Goal: Information Seeking & Learning: Learn about a topic

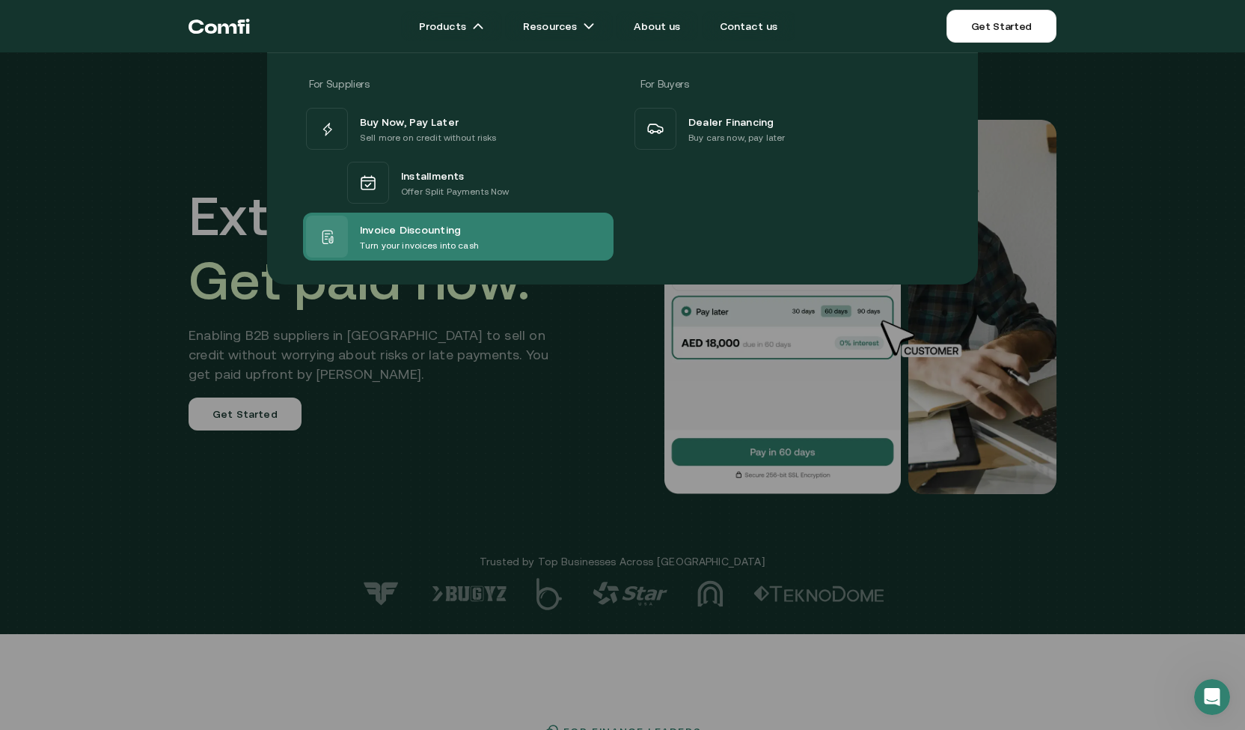
click at [562, 245] on div "Invoice Discounting Turn your invoices into cash" at bounding box center [458, 237] width 311 height 48
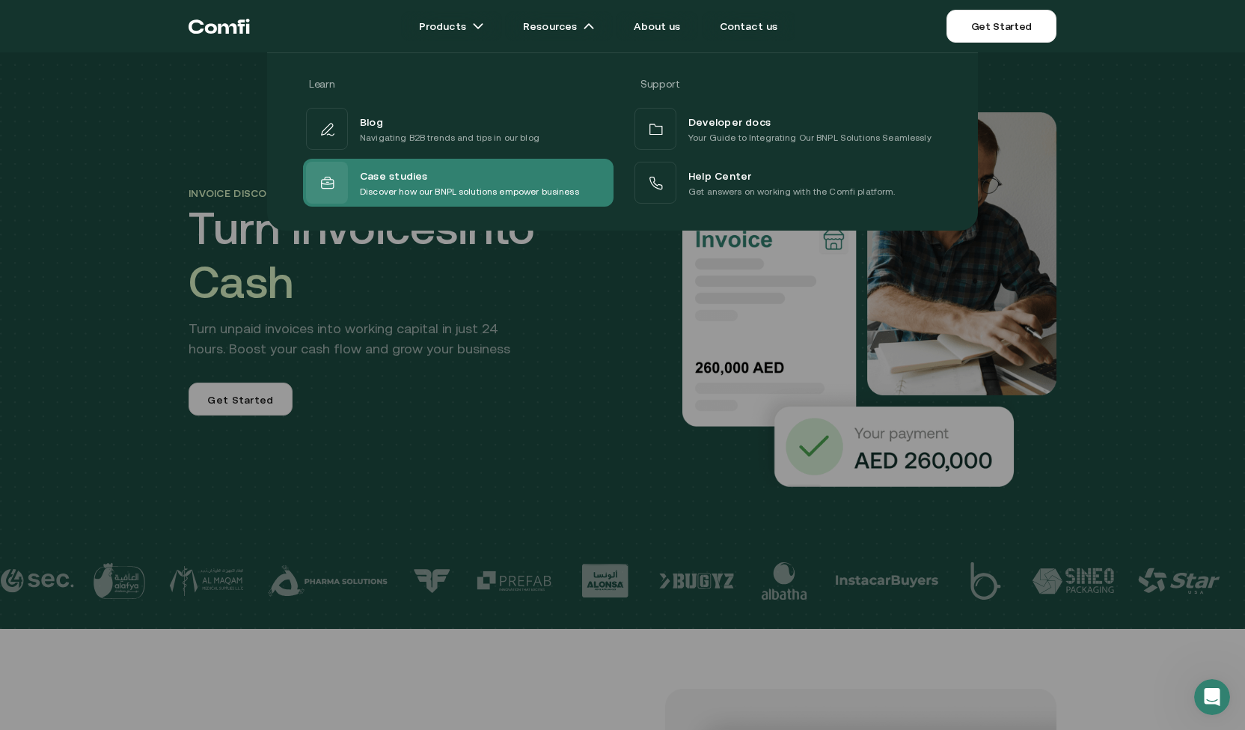
click at [596, 194] on div "Case studies Discover how our BNPL solutions empower business" at bounding box center [458, 183] width 311 height 48
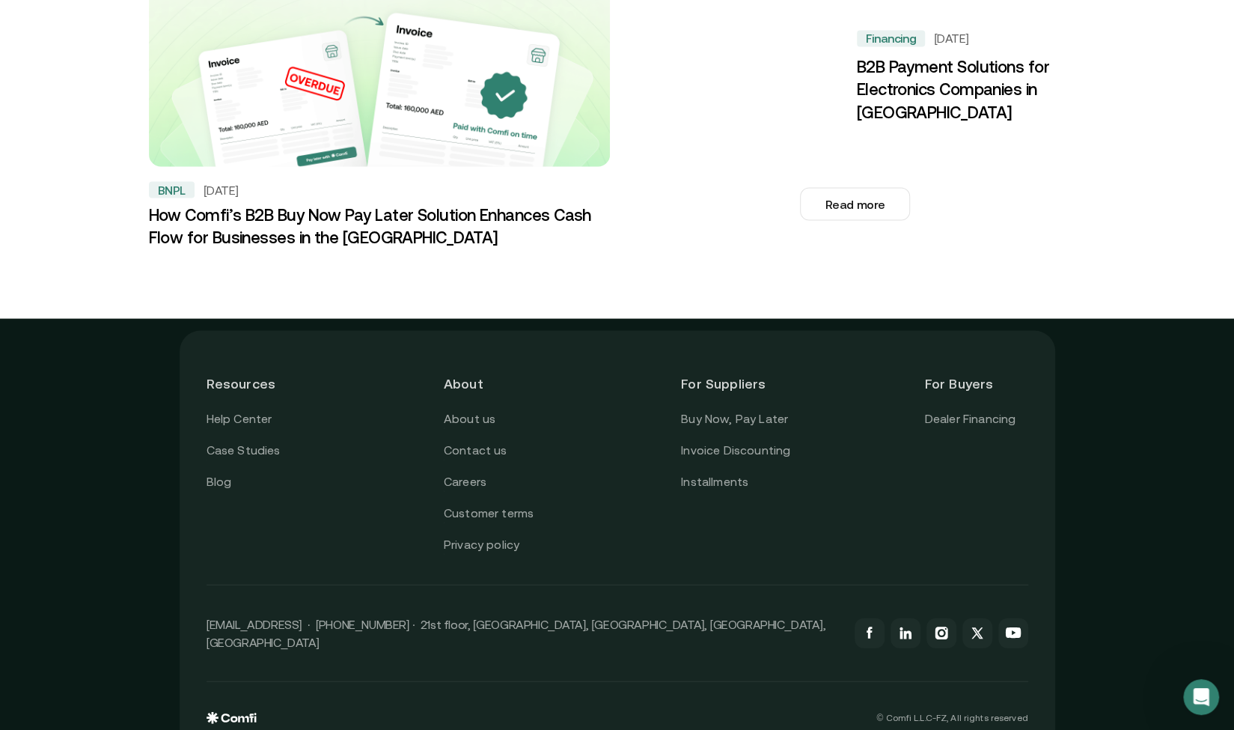
scroll to position [1788, 0]
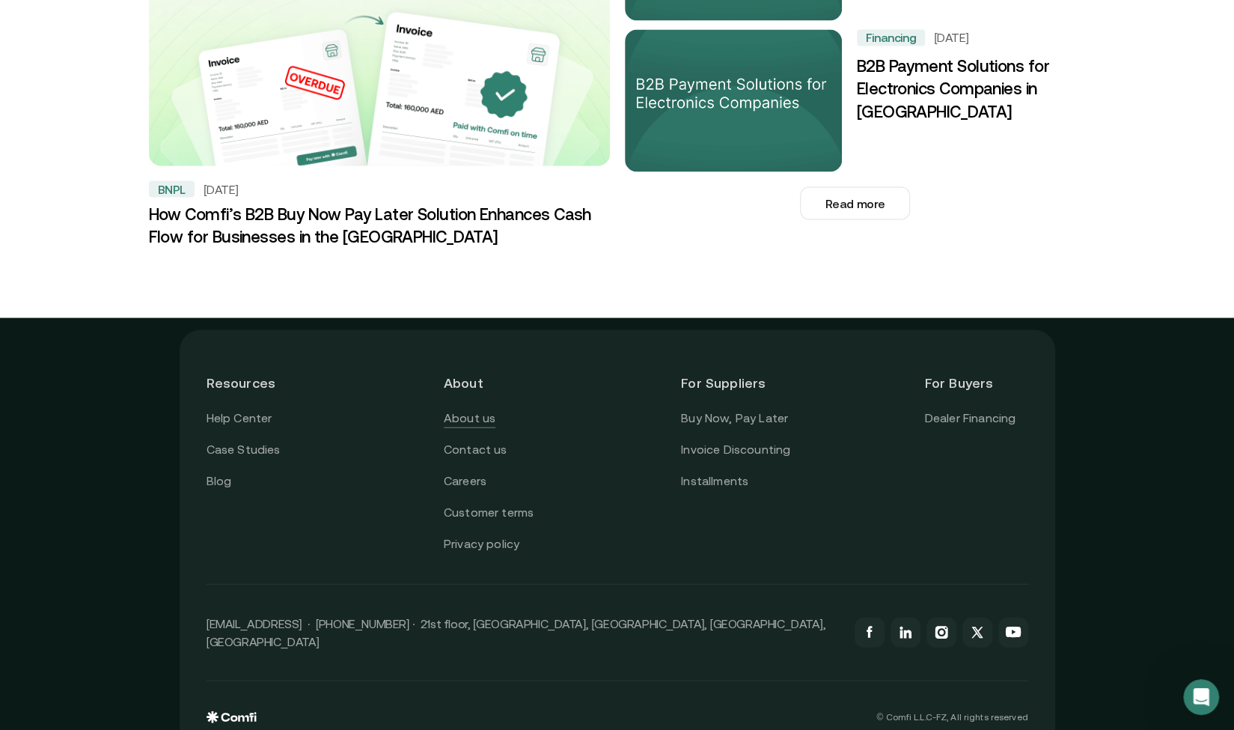
click at [490, 408] on link "About us" at bounding box center [470, 417] width 52 height 19
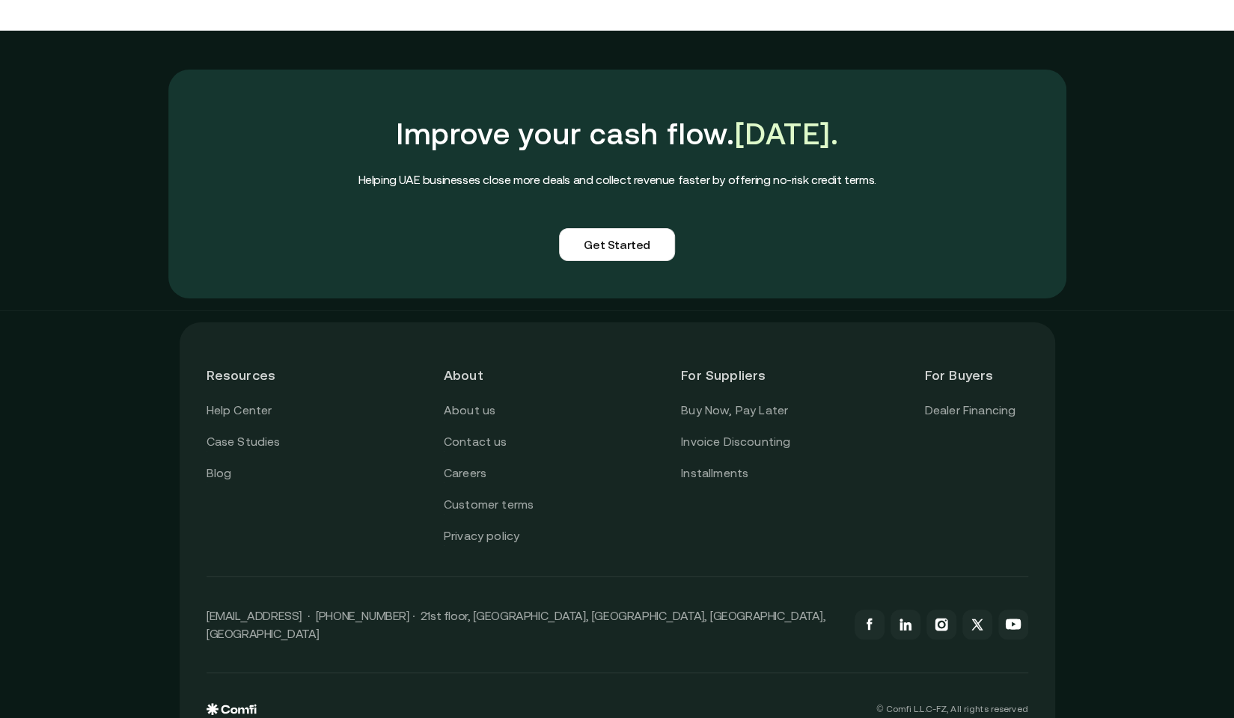
scroll to position [3603, 0]
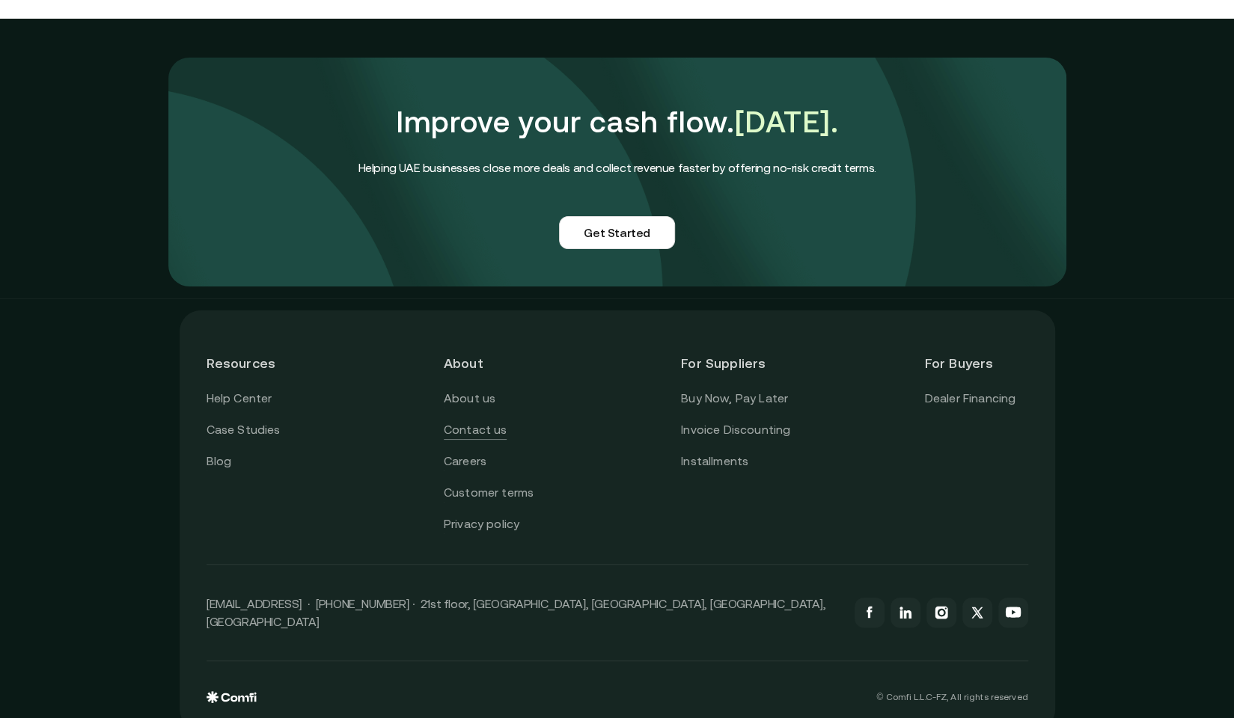
click at [495, 421] on link "Contact us" at bounding box center [476, 430] width 64 height 19
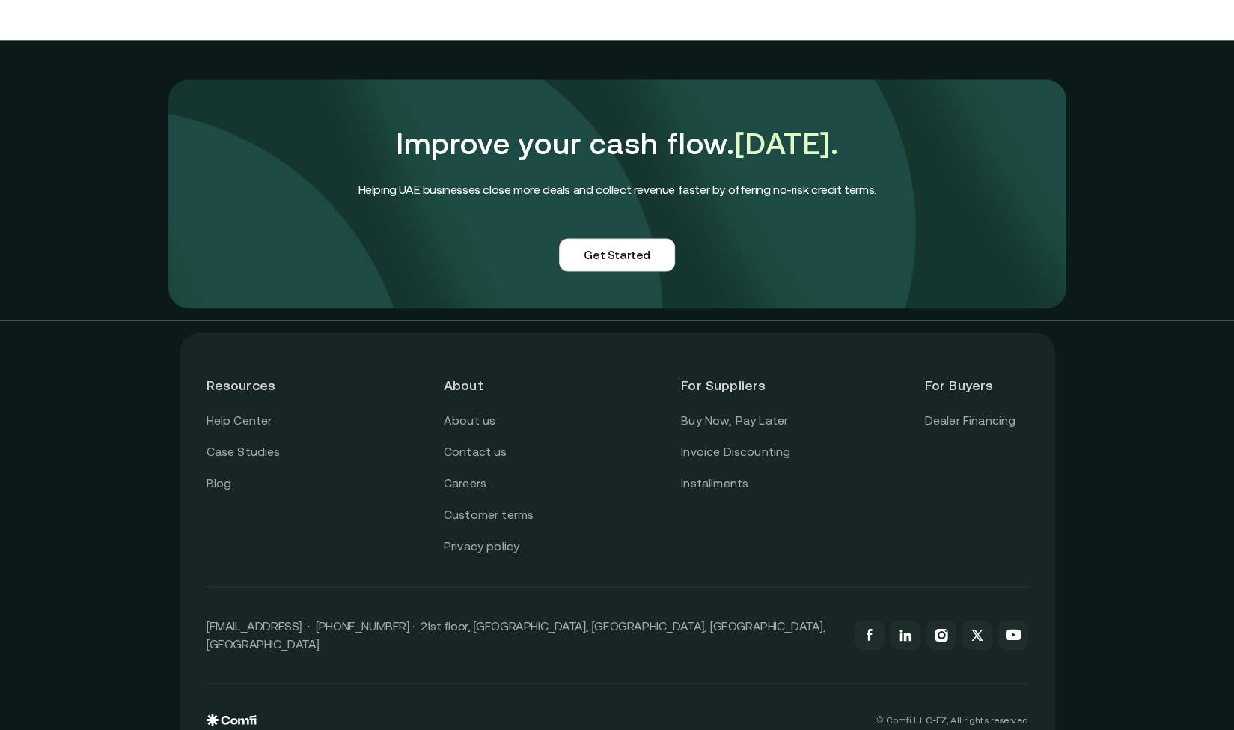
scroll to position [1204, 0]
